Goal: Information Seeking & Learning: Find specific page/section

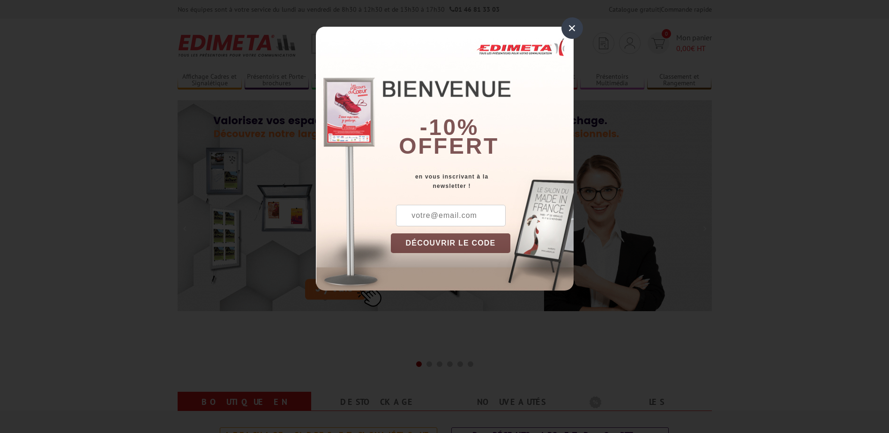
click at [571, 27] on div "×" at bounding box center [572, 28] width 22 height 22
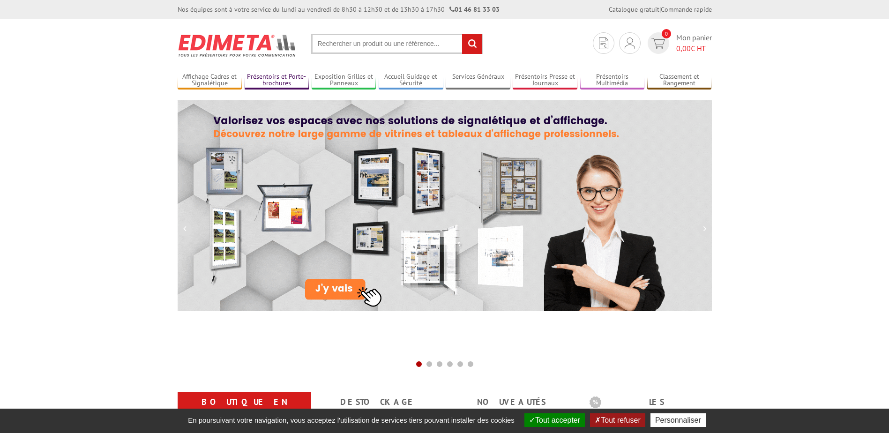
click at [279, 81] on link "Présentoirs et Porte-brochures" at bounding box center [277, 80] width 65 height 15
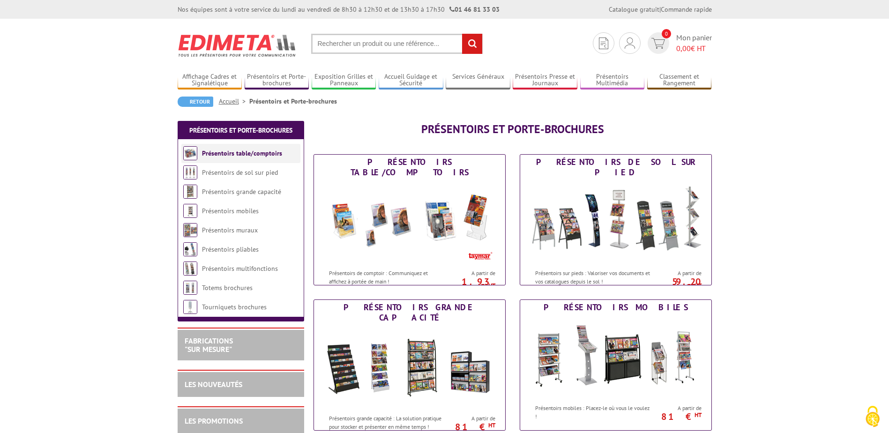
click at [235, 151] on link "Présentoirs table/comptoirs" at bounding box center [242, 153] width 80 height 8
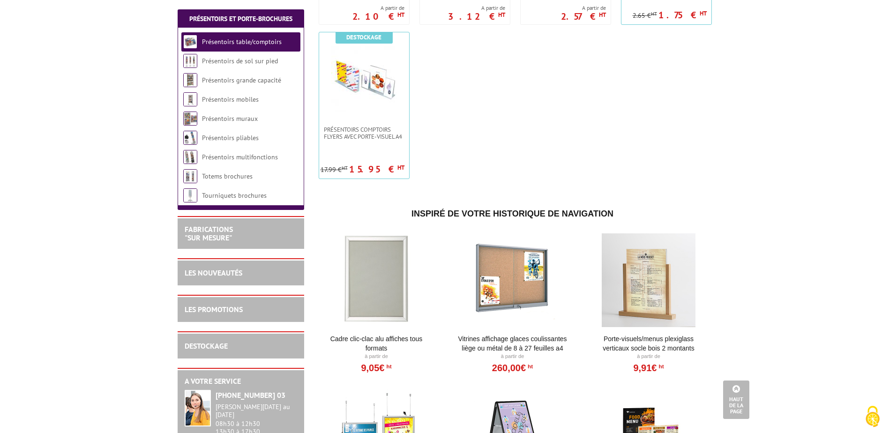
scroll to position [141, 0]
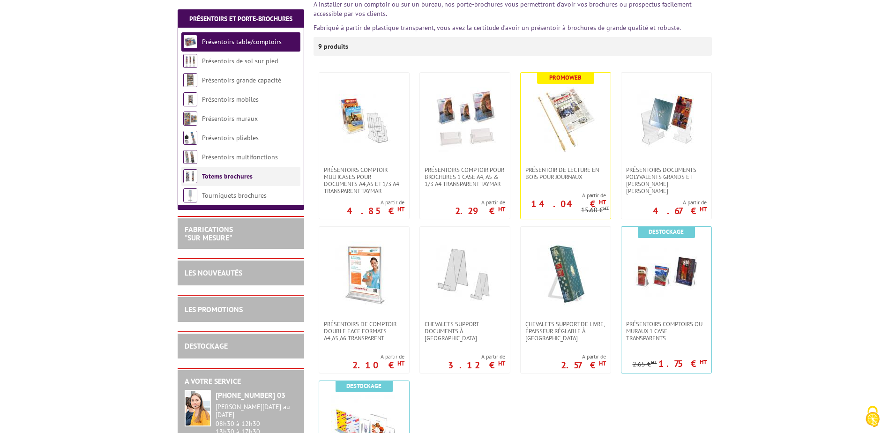
click at [226, 176] on link "Totems brochures" at bounding box center [227, 176] width 51 height 8
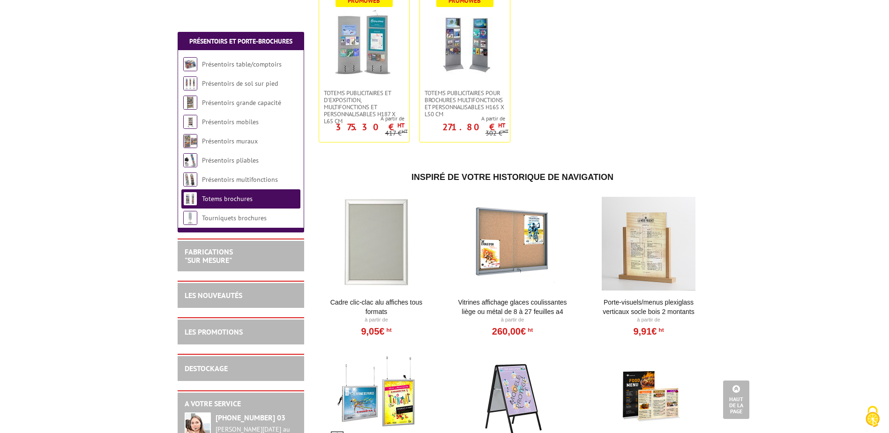
scroll to position [469, 0]
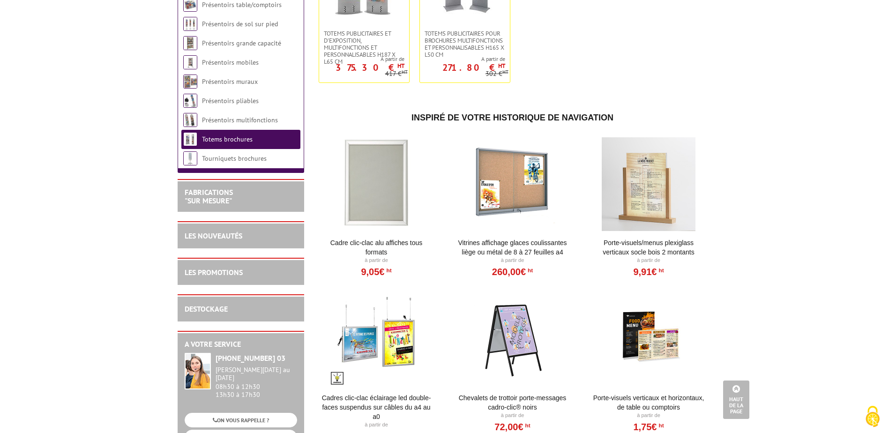
click at [618, 184] on div at bounding box center [649, 184] width 116 height 94
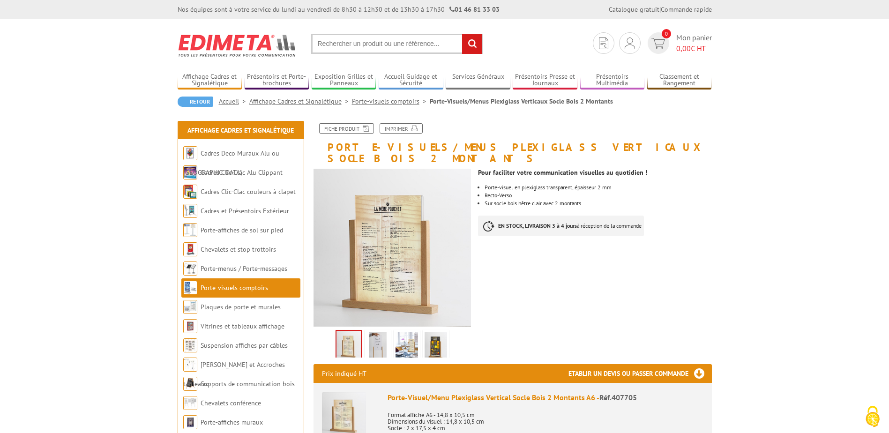
click at [421, 40] on input "text" at bounding box center [396, 44] width 171 height 20
type input "plexiglass vertical A4"
click at [462, 34] on input "rechercher" at bounding box center [472, 44] width 20 height 20
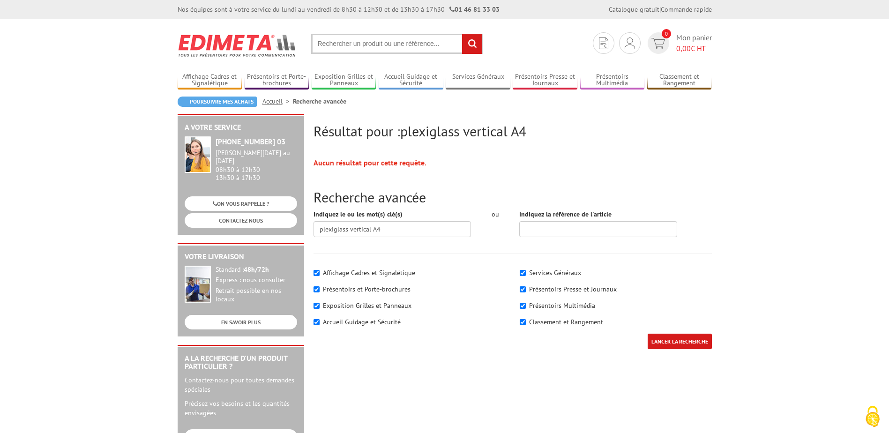
click at [672, 344] on input "LANCER LA RECHERCHE" at bounding box center [680, 341] width 64 height 15
click at [399, 43] on input "text" at bounding box center [396, 44] width 171 height 20
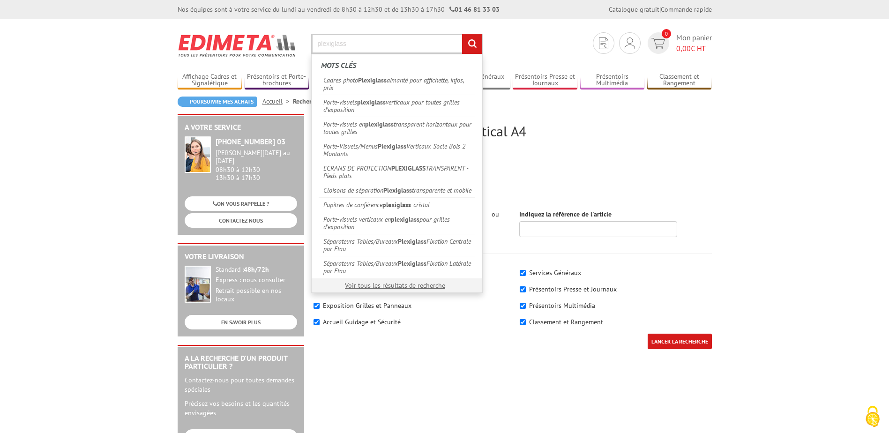
type input "plexiglass"
click at [462, 34] on input "rechercher" at bounding box center [472, 44] width 20 height 20
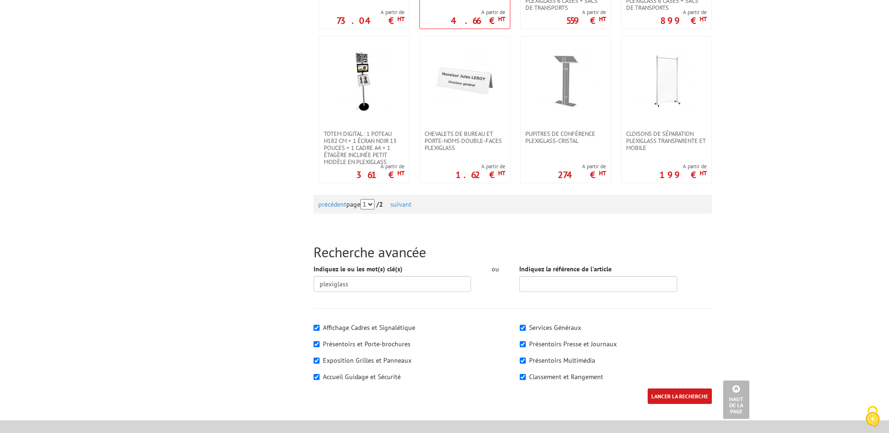
scroll to position [937, 0]
click at [411, 207] on link "suivant" at bounding box center [400, 204] width 21 height 8
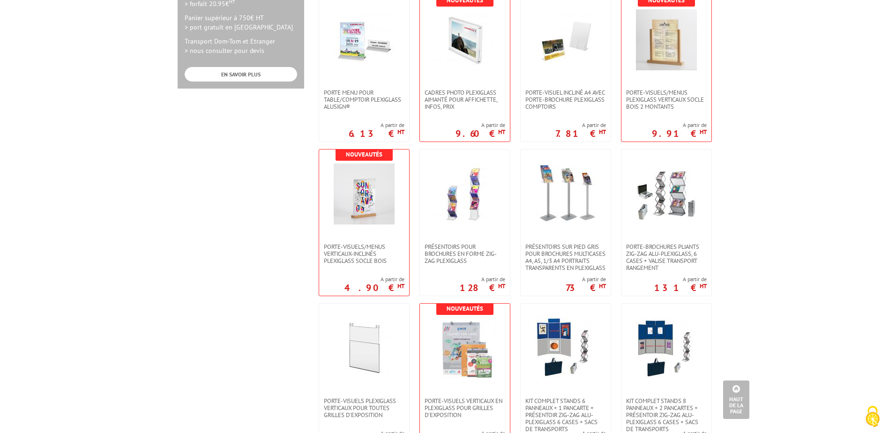
scroll to position [469, 0]
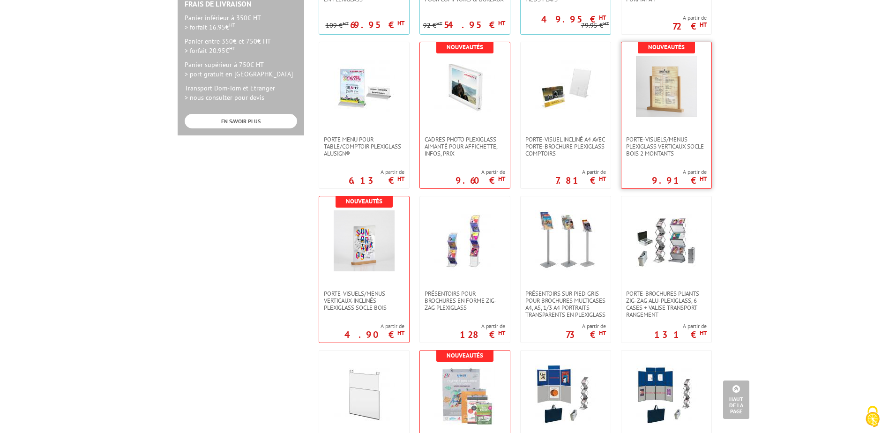
click at [666, 91] on img at bounding box center [666, 86] width 61 height 61
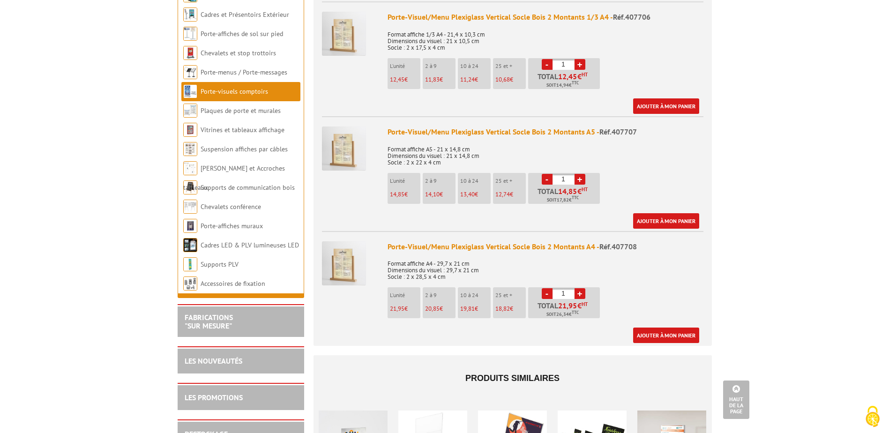
scroll to position [479, 0]
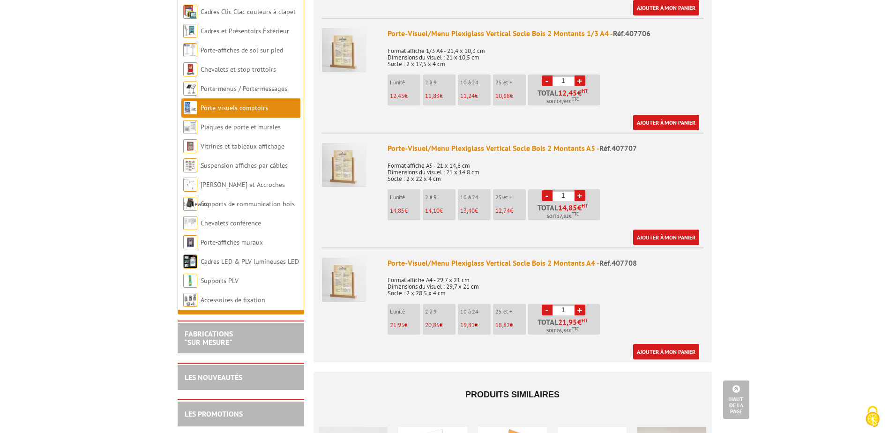
click at [503, 258] on div "Porte-Visuel/Menu Plexiglass Vertical Socle Bois 2 Montants A4 - Réf.407708" at bounding box center [545, 263] width 316 height 11
click at [616, 258] on span "Réf.407708" at bounding box center [617, 262] width 37 height 9
drag, startPoint x: 431, startPoint y: 252, endPoint x: 508, endPoint y: 247, distance: 77.9
click at [508, 258] on div "Porte-Visuel/Menu Plexiglass Vertical Socle Bois 2 Montants A4 - Réf.407708" at bounding box center [545, 263] width 316 height 11
copy div "Menu Plexiglass Vertical"
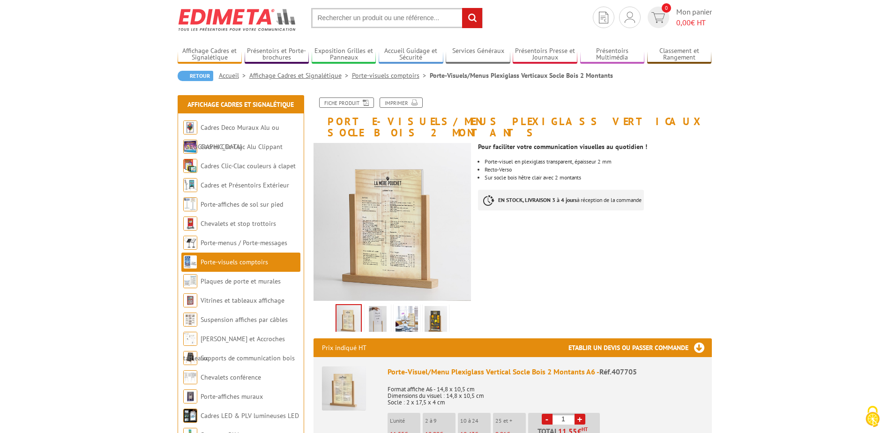
scroll to position [0, 0]
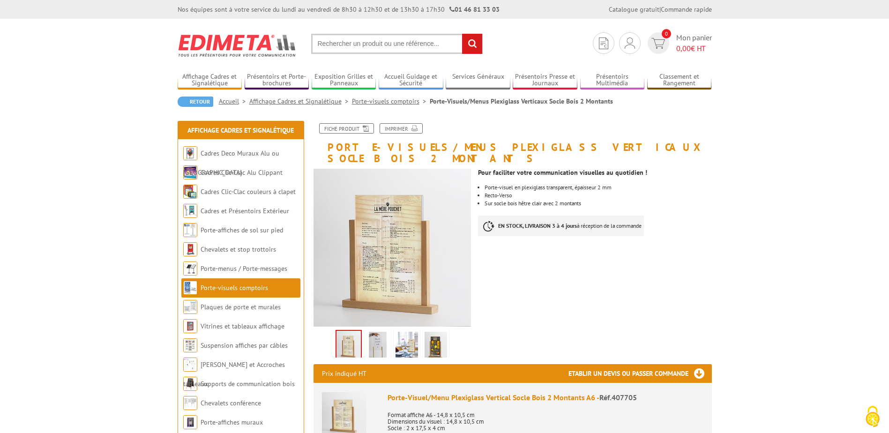
click at [415, 51] on input "text" at bounding box center [396, 44] width 171 height 20
paste input "Menu Plexiglass Vertical"
click at [417, 47] on input "Menu Plexiglass Vertical" at bounding box center [396, 44] width 171 height 20
type input "Menu Plexiglass Vertical"
click at [462, 34] on input "rechercher" at bounding box center [472, 44] width 20 height 20
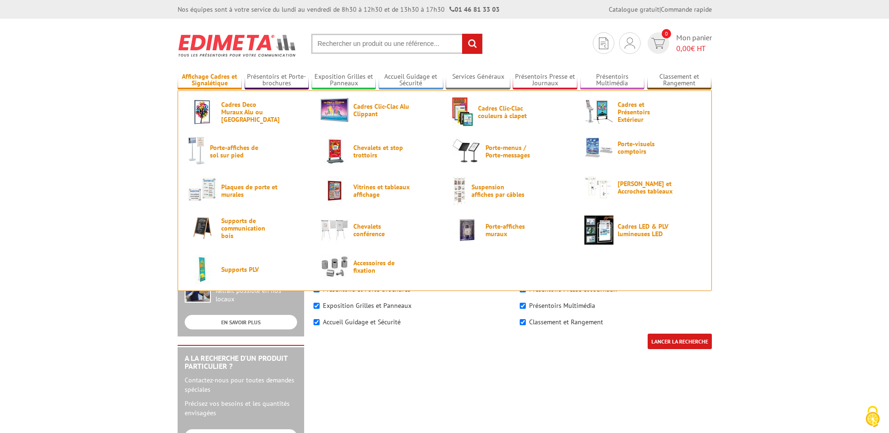
click at [225, 82] on link "Affichage Cadres et Signalétique" at bounding box center [210, 80] width 65 height 15
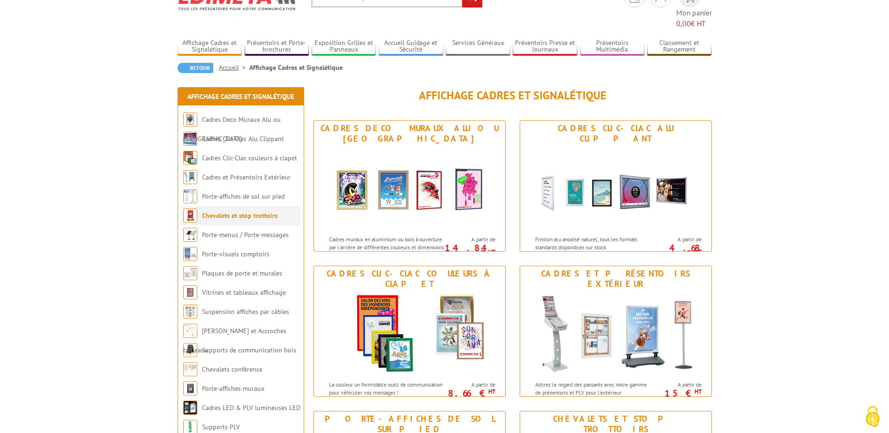
scroll to position [47, 0]
click at [244, 249] on link "Porte-visuels comptoirs" at bounding box center [235, 253] width 67 height 8
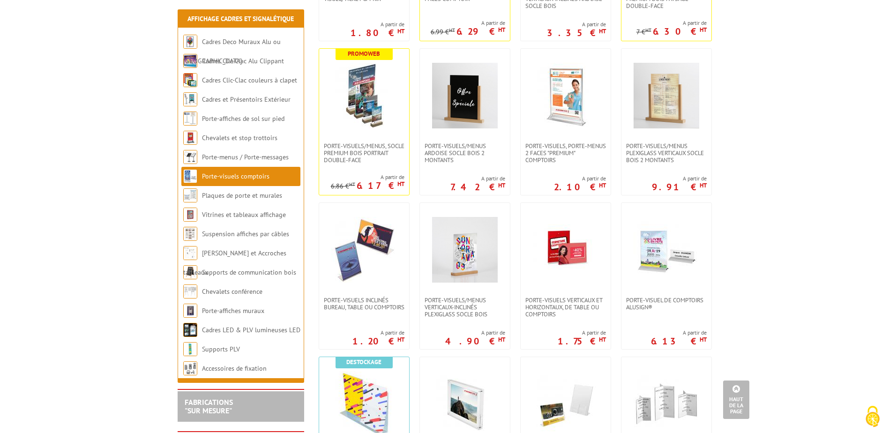
scroll to position [328, 0]
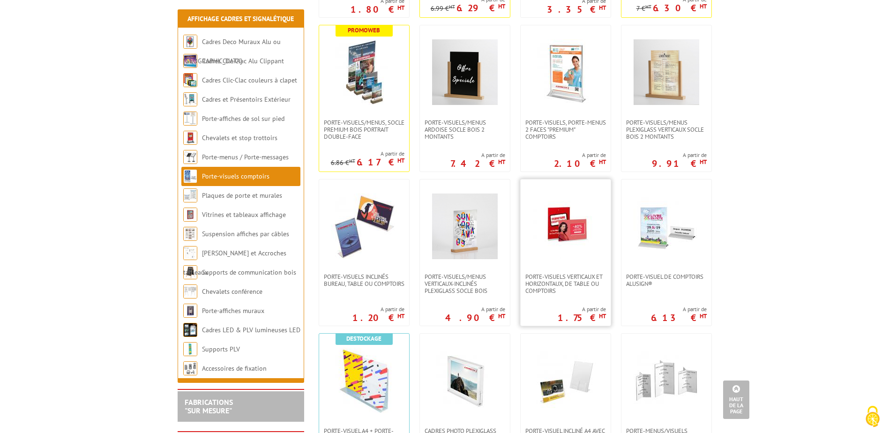
click at [573, 242] on img at bounding box center [566, 227] width 66 height 66
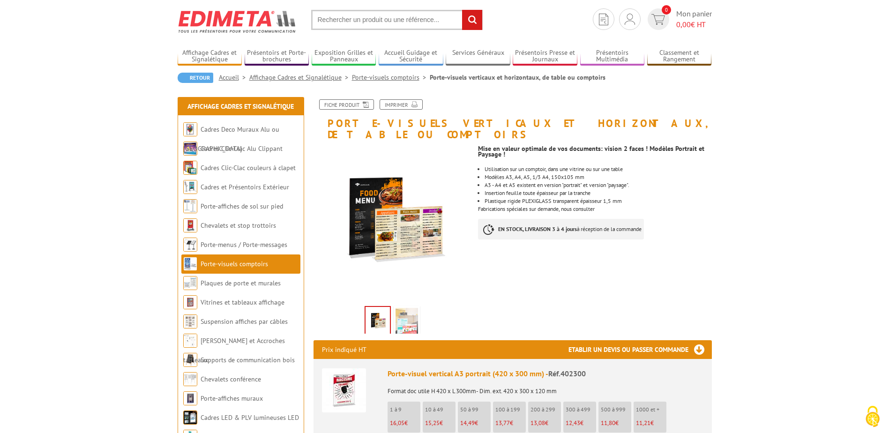
scroll to position [94, 0]
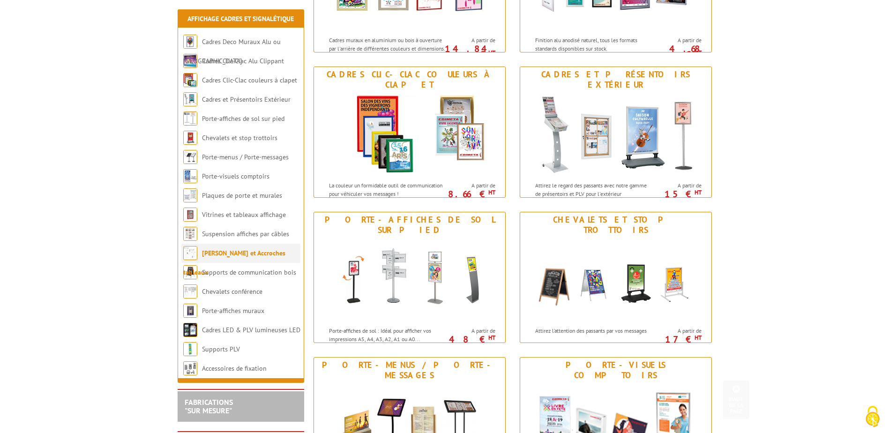
scroll to position [234, 0]
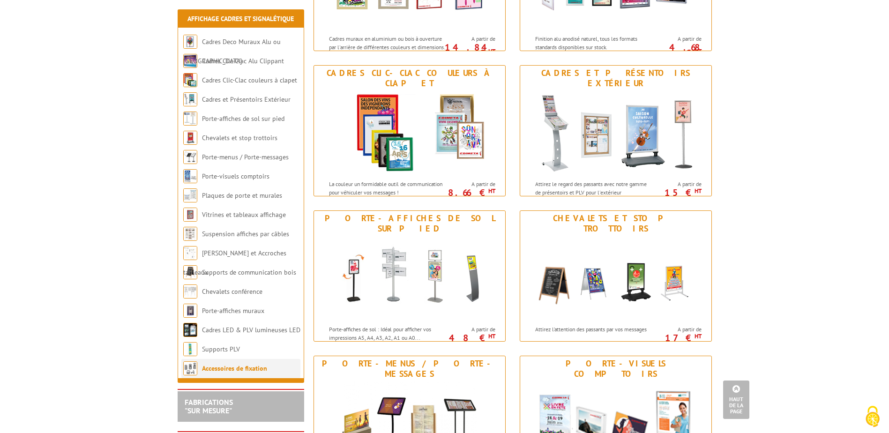
click at [257, 369] on link "Accessoires de fixation" at bounding box center [234, 368] width 65 height 8
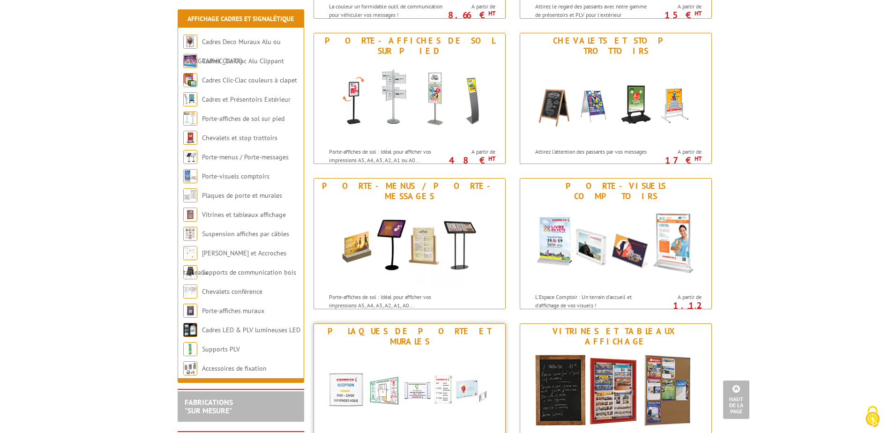
scroll to position [427, 0]
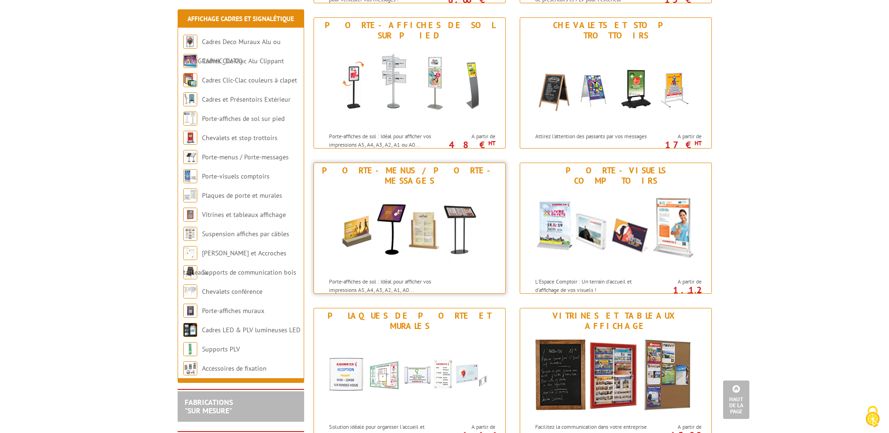
click at [404, 277] on p "Porte-affiches de sol : Idéal pour afficher vos impressions A5, A4, A3, A2, A1,…" at bounding box center [387, 285] width 116 height 16
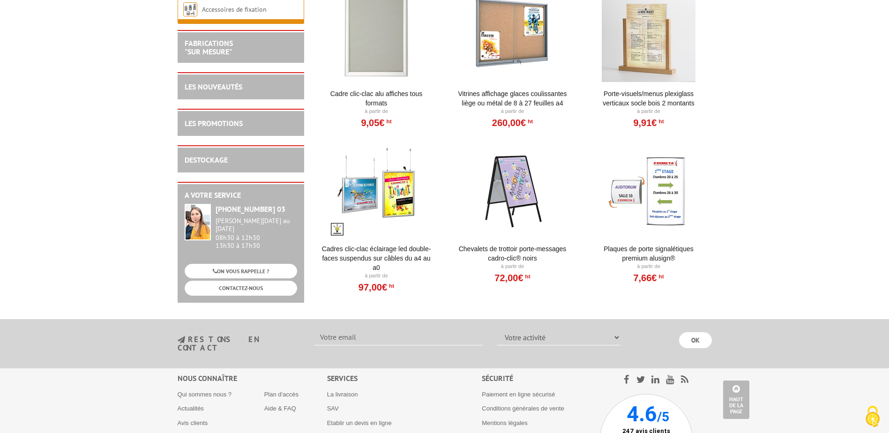
scroll to position [1827, 0]
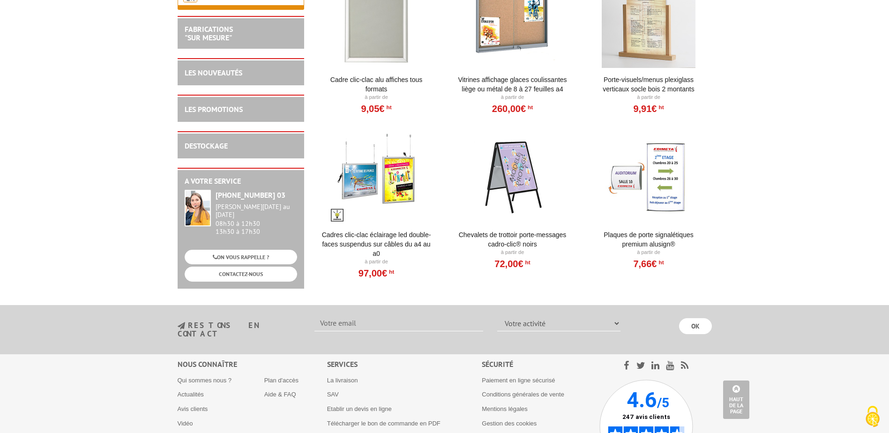
click at [650, 51] on div at bounding box center [649, 21] width 116 height 94
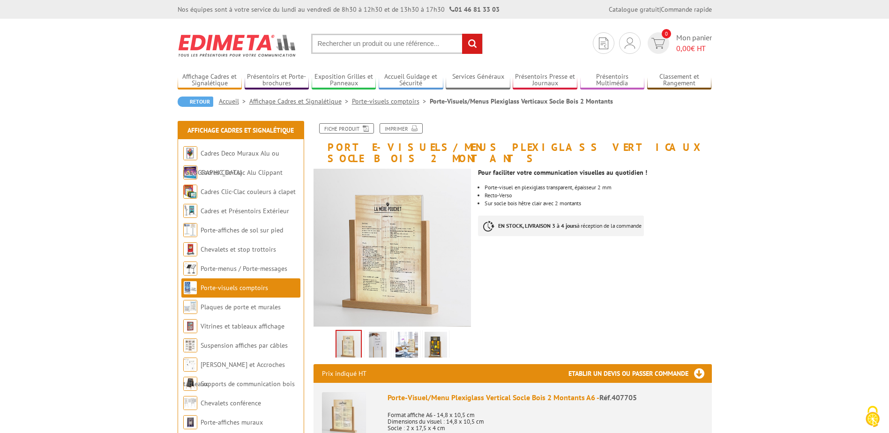
click at [371, 338] on img at bounding box center [377, 346] width 22 height 29
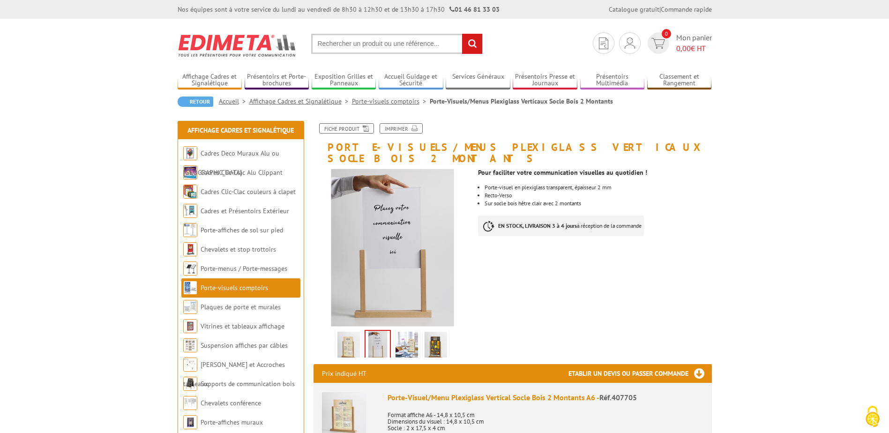
click at [402, 337] on img at bounding box center [406, 346] width 22 height 29
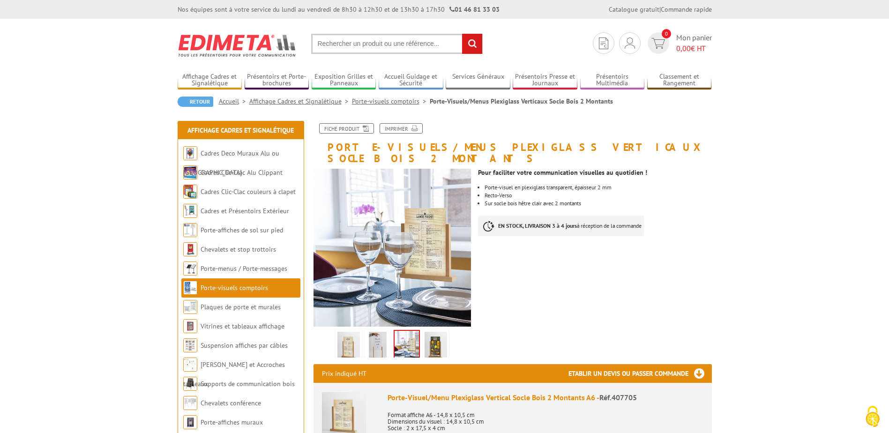
click at [427, 336] on img at bounding box center [435, 346] width 22 height 29
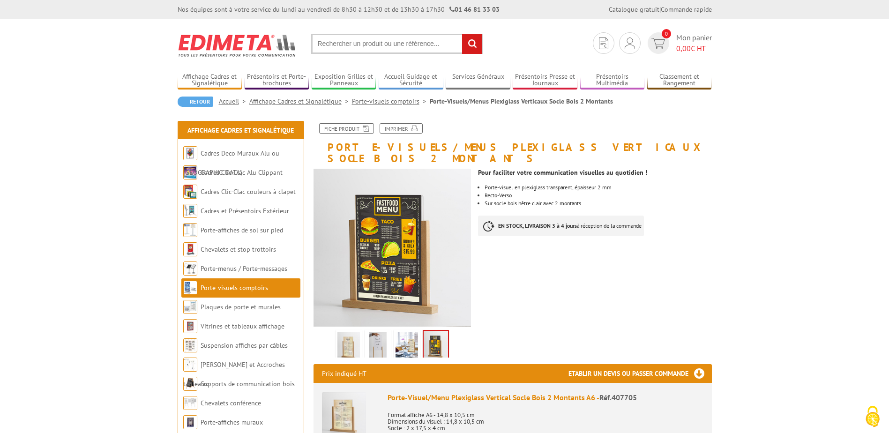
click at [407, 44] on input "text" at bounding box center [396, 44] width 171 height 20
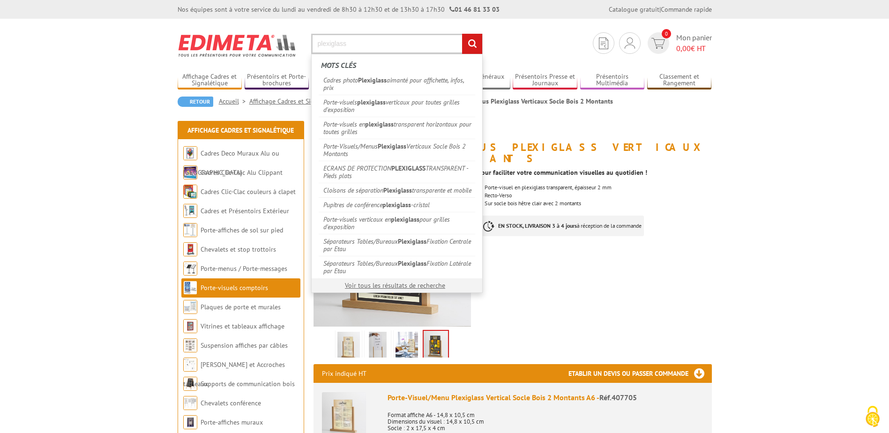
type input "plexiglass"
click at [462, 34] on input "rechercher" at bounding box center [472, 44] width 20 height 20
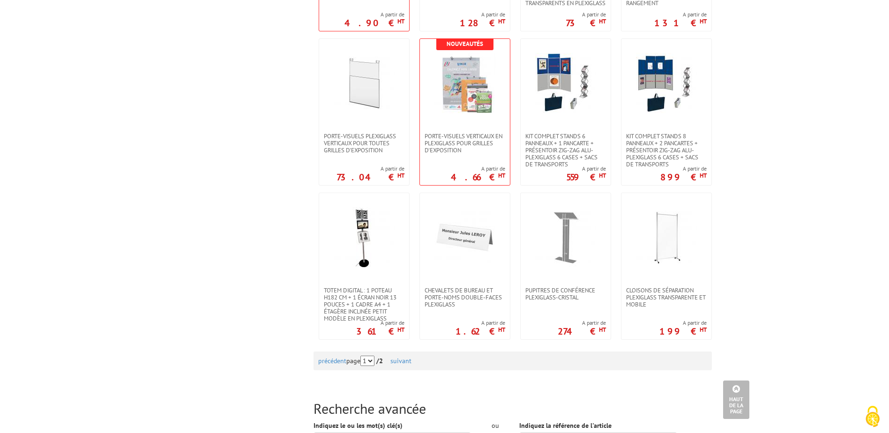
scroll to position [797, 0]
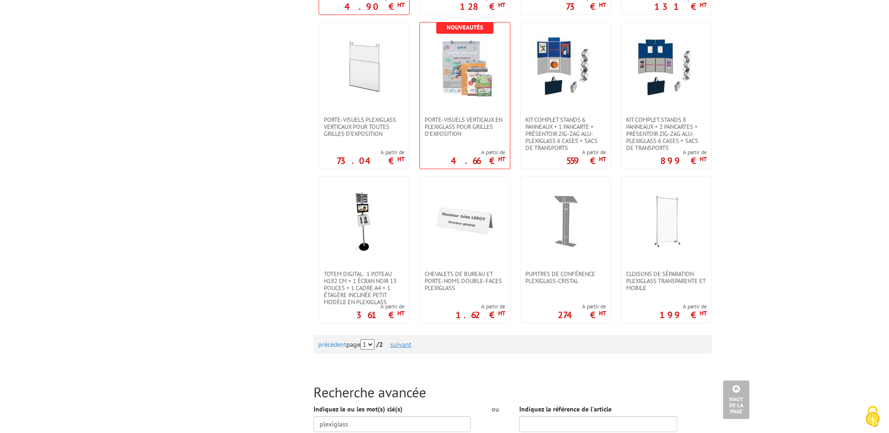
click at [410, 348] on link "suivant" at bounding box center [400, 344] width 21 height 8
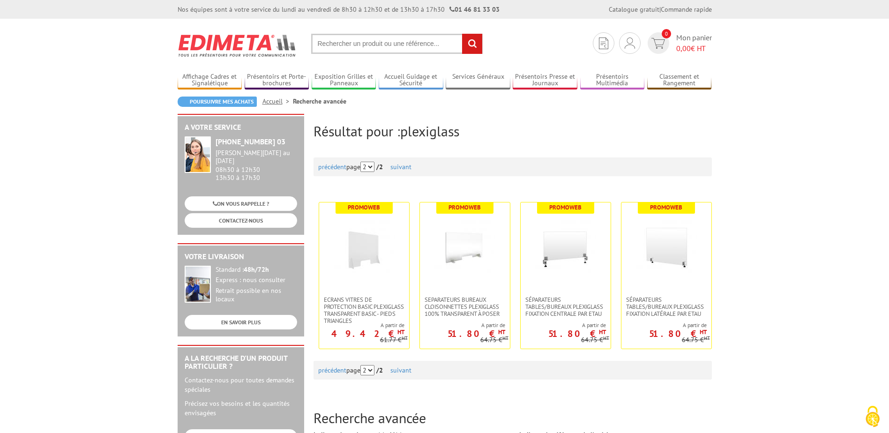
click at [359, 35] on input "text" at bounding box center [396, 44] width 171 height 20
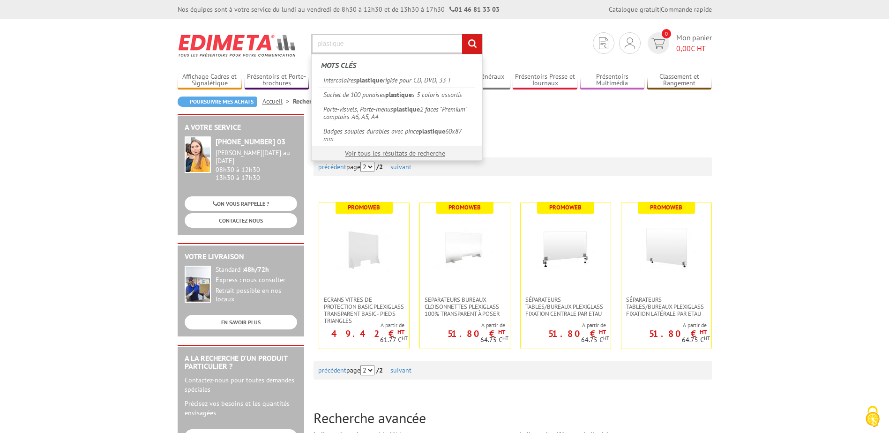
type input "plastique"
click at [462, 34] on input "rechercher" at bounding box center [472, 44] width 20 height 20
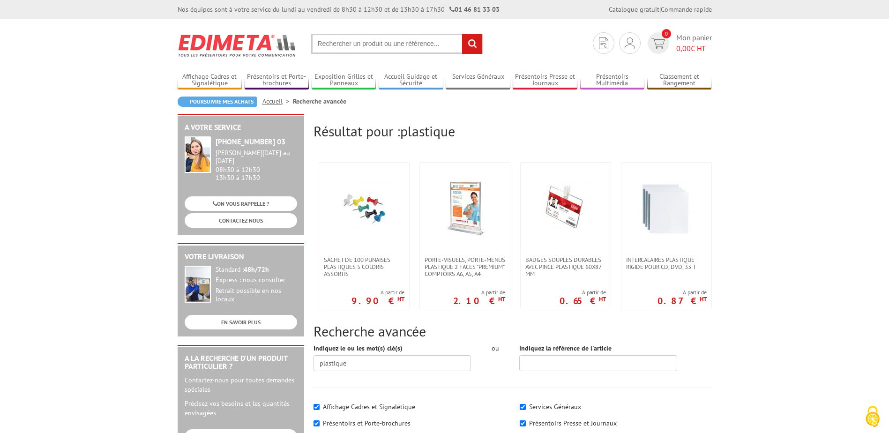
click at [357, 33] on section "Je me connecte Nouveau client ? Inscrivez-vous 0 Mon panier 0,00 € HT recherche…" at bounding box center [445, 41] width 534 height 44
click at [357, 39] on input "text" at bounding box center [396, 44] width 171 height 20
type input "plastique A4"
click at [462, 34] on input "rechercher" at bounding box center [472, 44] width 20 height 20
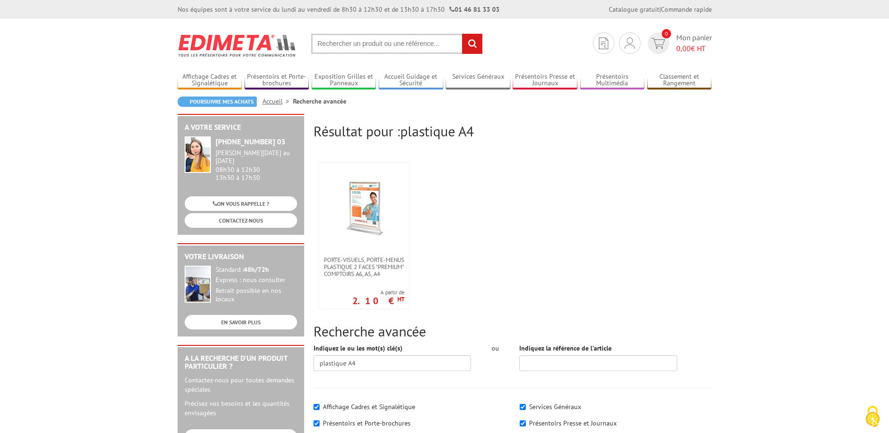
click at [382, 43] on input "text" at bounding box center [396, 44] width 171 height 20
type input "pastique"
click at [462, 34] on input "rechercher" at bounding box center [472, 44] width 20 height 20
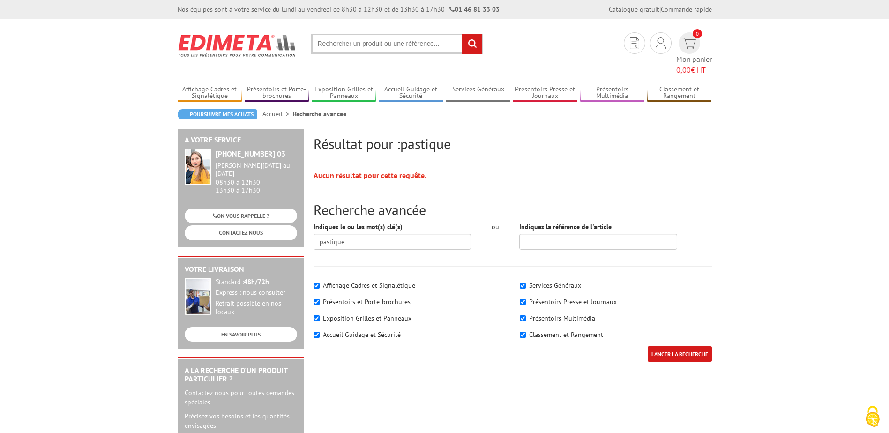
click at [326, 44] on input "text" at bounding box center [396, 44] width 171 height 20
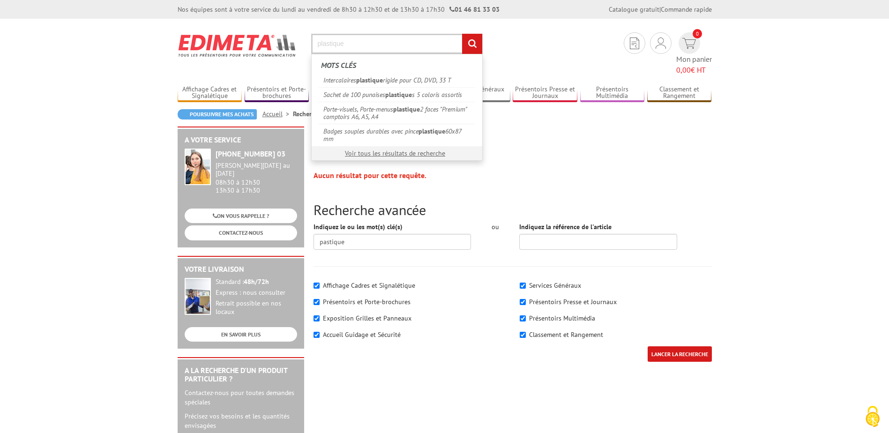
type input "plastique"
click at [462, 34] on input "rechercher" at bounding box center [472, 44] width 20 height 20
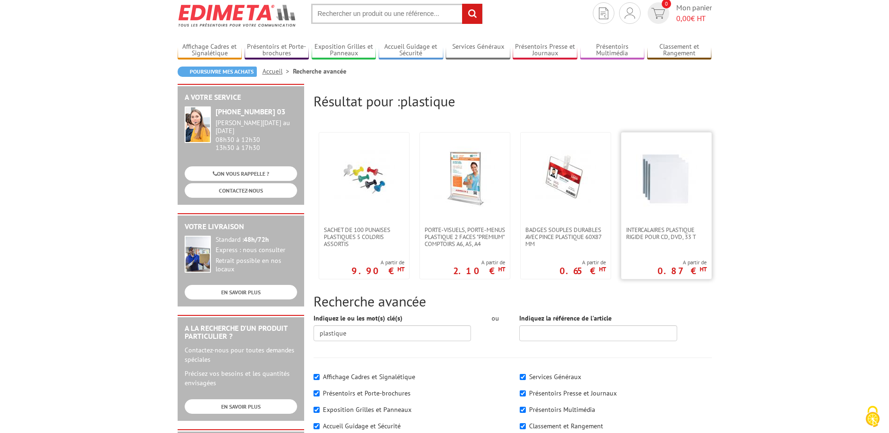
scroll to position [47, 0]
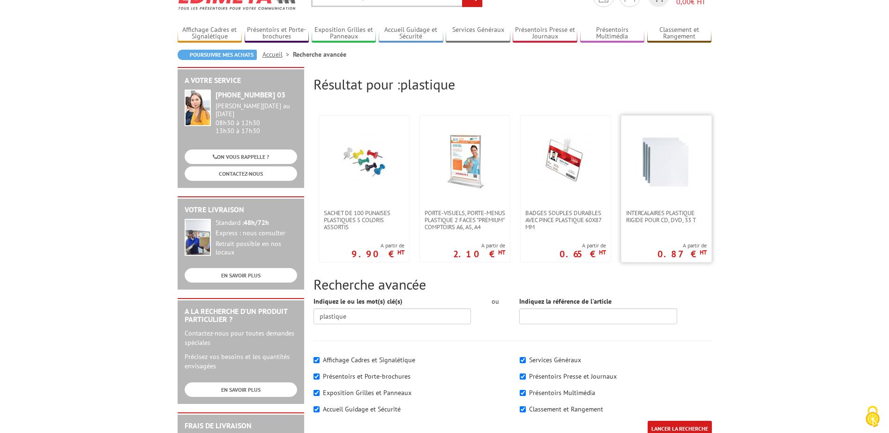
click at [665, 185] on img at bounding box center [666, 160] width 61 height 61
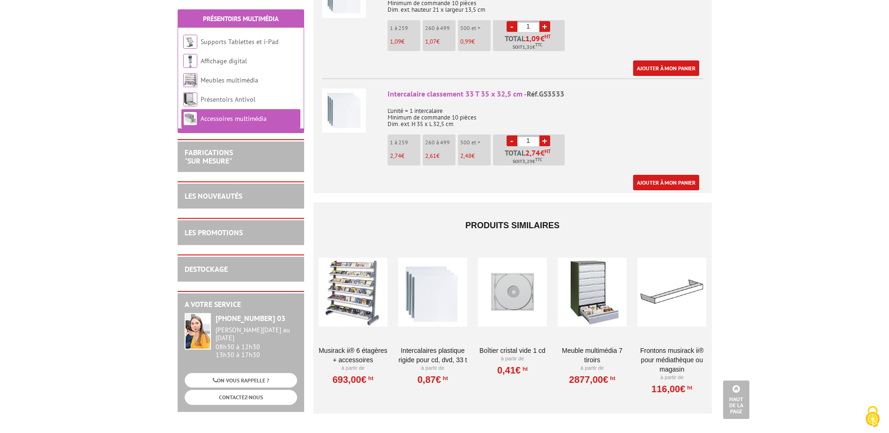
scroll to position [656, 0]
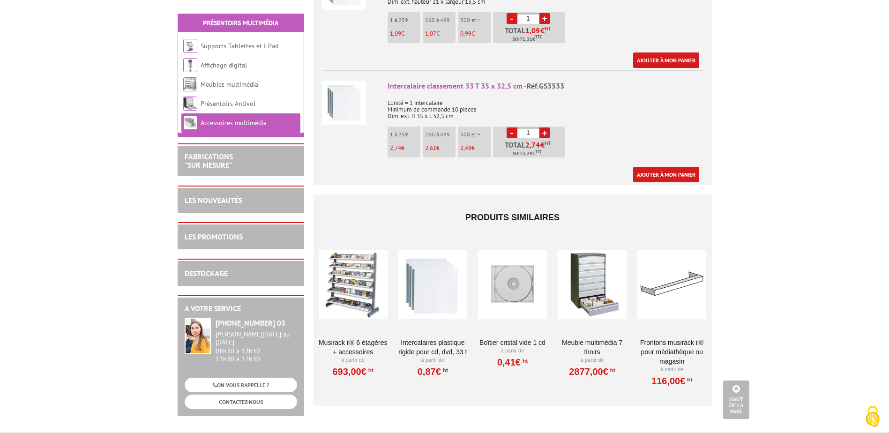
click at [609, 274] on div at bounding box center [592, 284] width 69 height 94
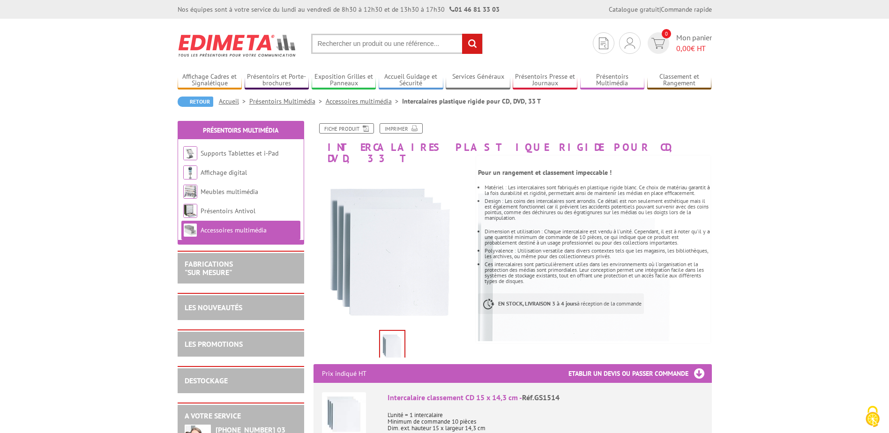
click at [415, 44] on input "text" at bounding box center [396, 44] width 171 height 20
type input "33T"
click at [462, 34] on input "rechercher" at bounding box center [472, 44] width 20 height 20
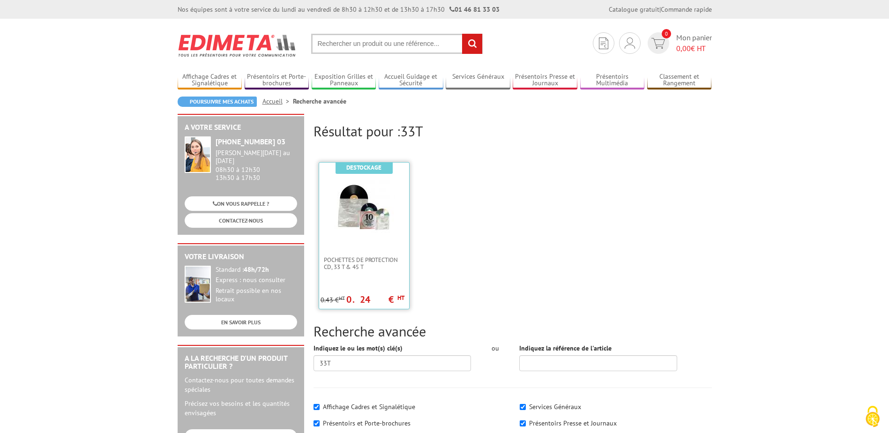
click at [358, 209] on img at bounding box center [364, 207] width 61 height 61
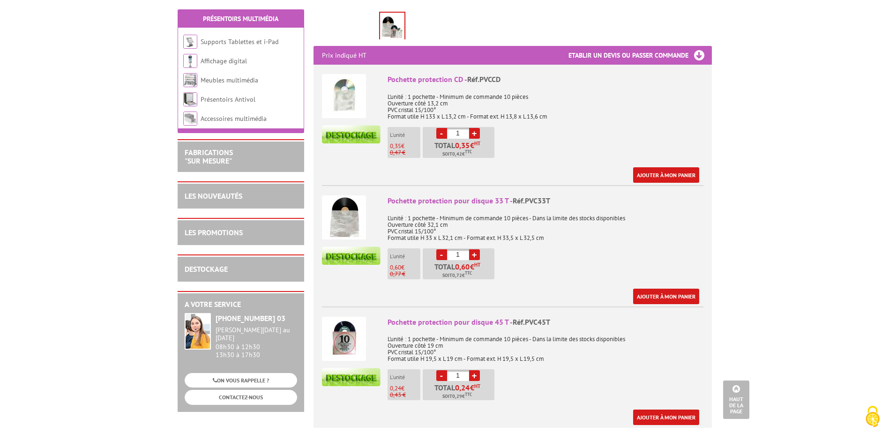
scroll to position [375, 0]
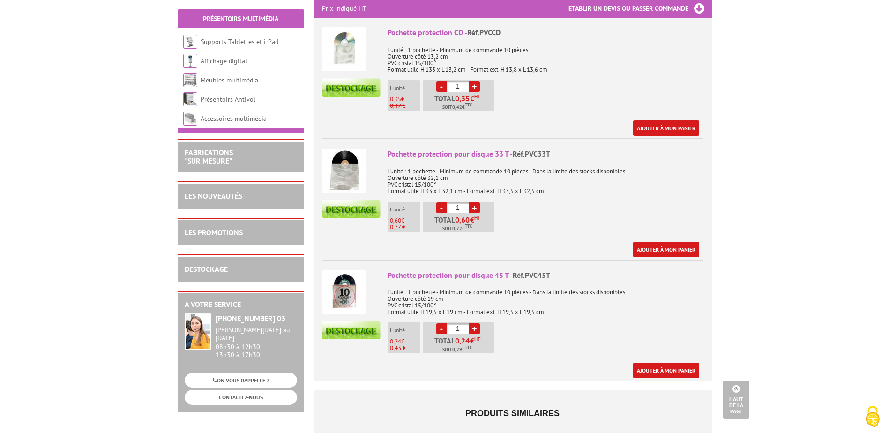
click at [465, 210] on input "1" at bounding box center [458, 207] width 22 height 11
type input "100"
